Goal: Information Seeking & Learning: Learn about a topic

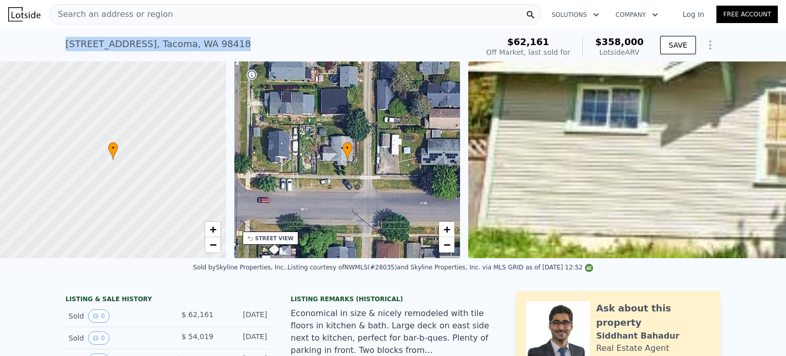
drag, startPoint x: 232, startPoint y: 51, endPoint x: 36, endPoint y: 33, distance: 197.3
click at [36, 33] on div "[STREET_ADDRESS] Sold [DATE] for $62,161 (~ARV $358k ) $62,161 Off Market, last…" at bounding box center [393, 45] width 786 height 33
copy div "[STREET_ADDRESS]"
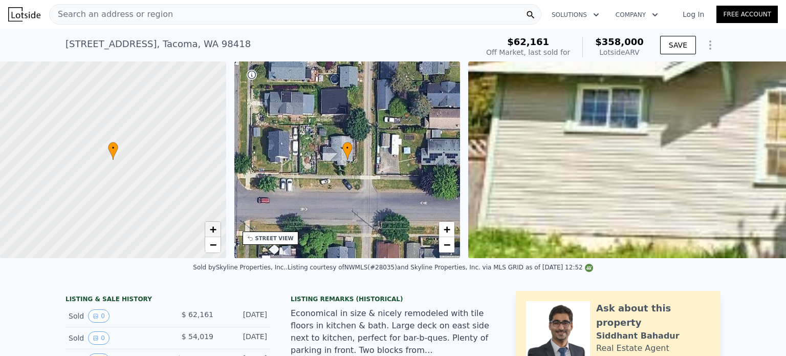
click at [215, 228] on span "+" at bounding box center [212, 229] width 7 height 13
